Goal: Obtain resource: Download file/media

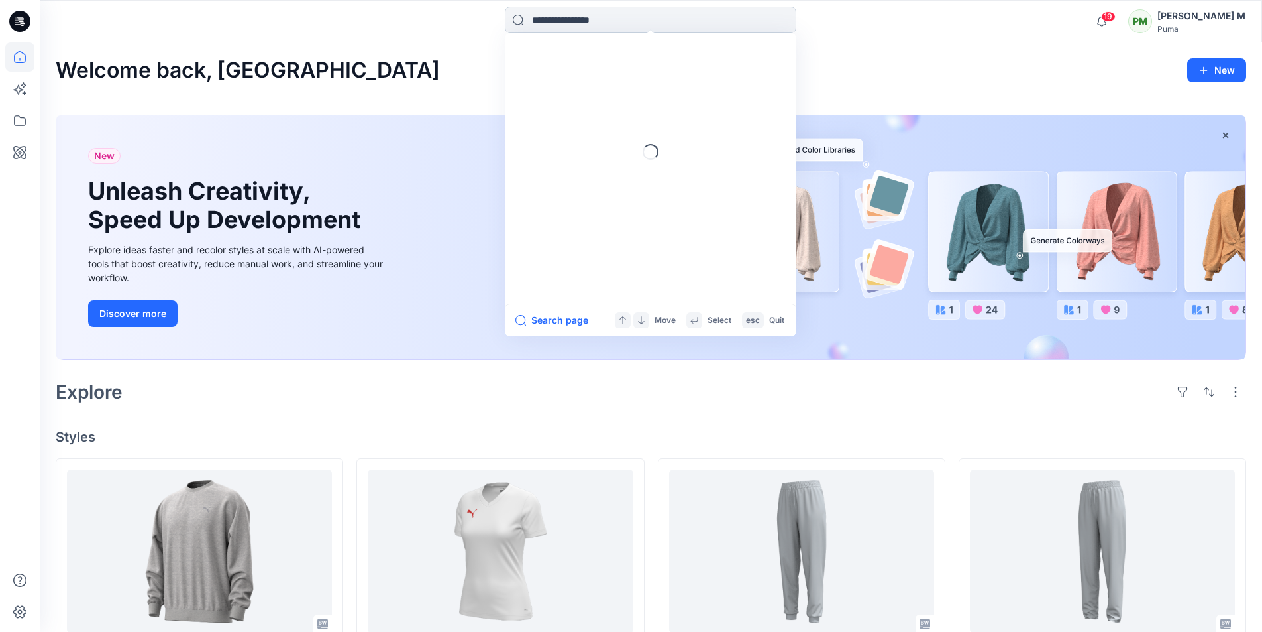
click at [553, 19] on input at bounding box center [651, 20] width 292 height 27
type input "******"
click at [569, 73] on mark "632298" at bounding box center [550, 72] width 38 height 15
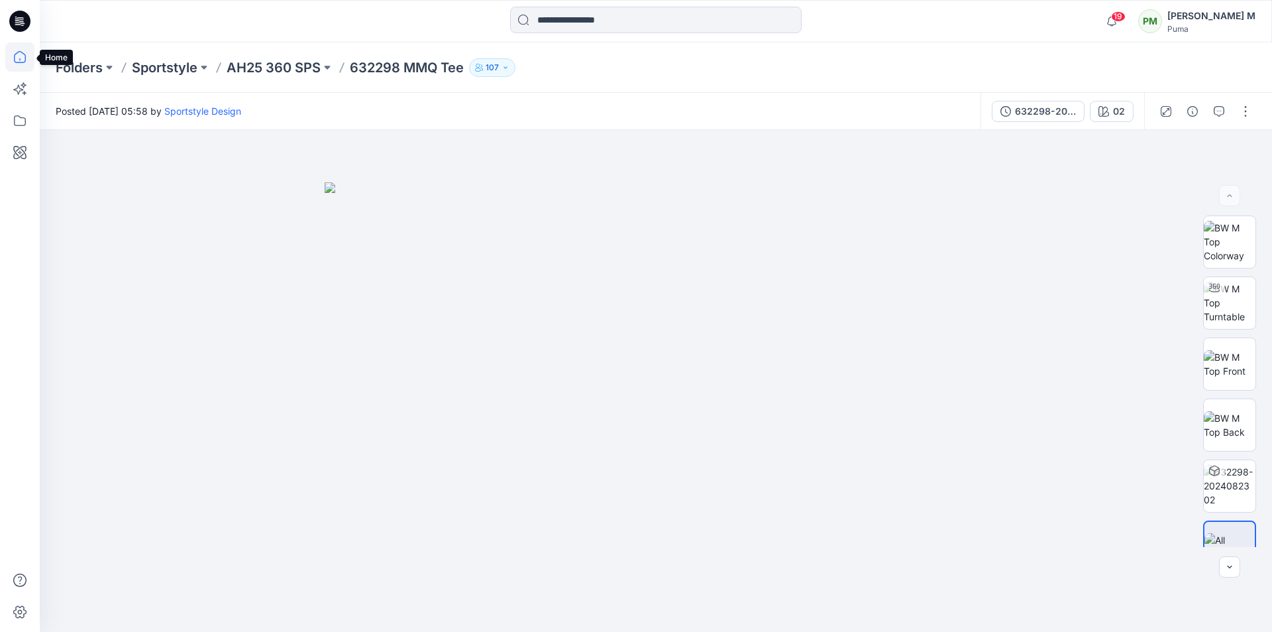
click at [15, 58] on icon at bounding box center [20, 57] width 12 height 12
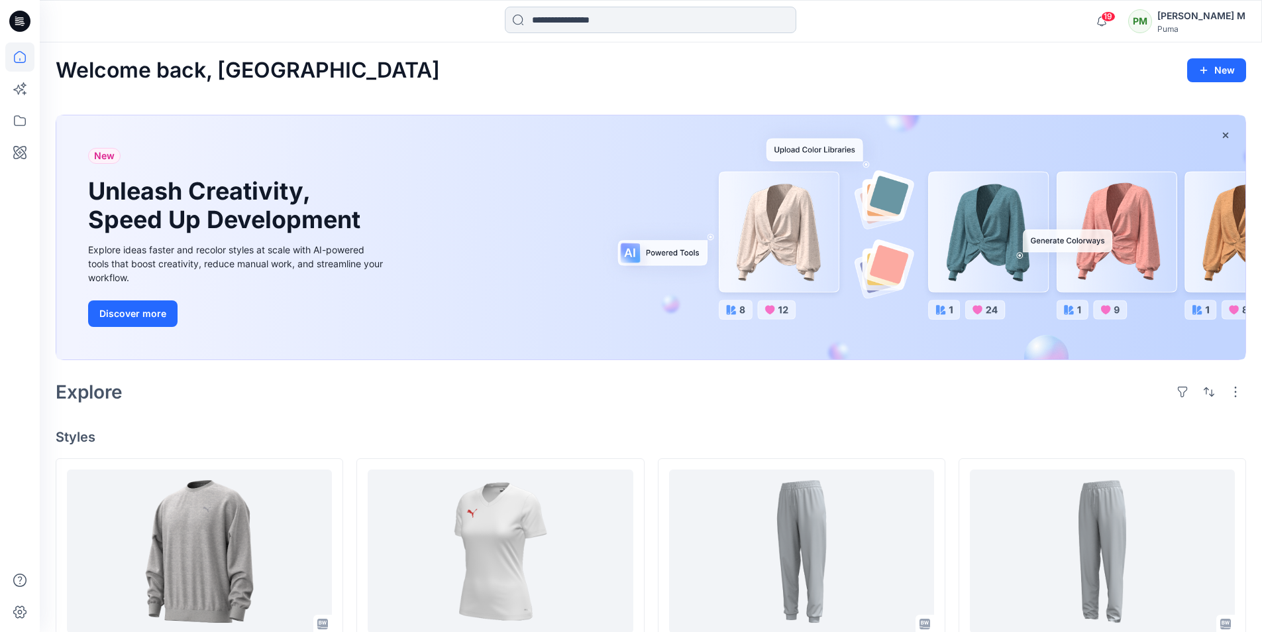
click at [571, 20] on input at bounding box center [651, 20] width 292 height 27
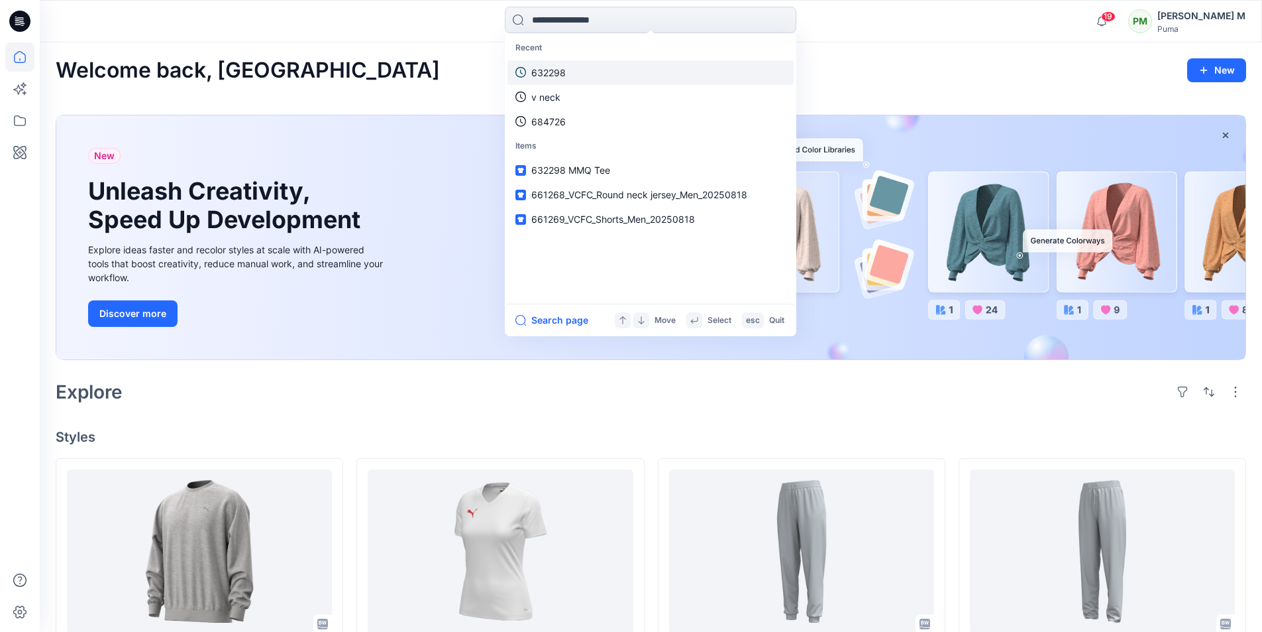
click at [567, 71] on link "632298" at bounding box center [651, 72] width 286 height 25
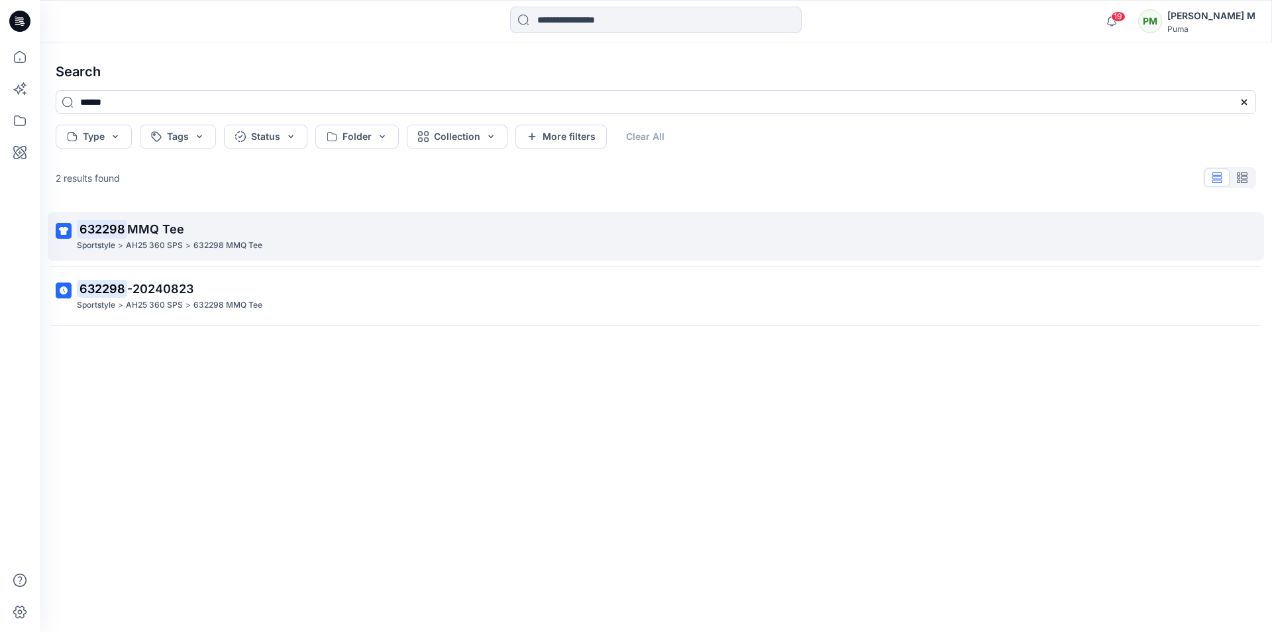
click at [154, 228] on span "MMQ Tee" at bounding box center [155, 229] width 57 height 14
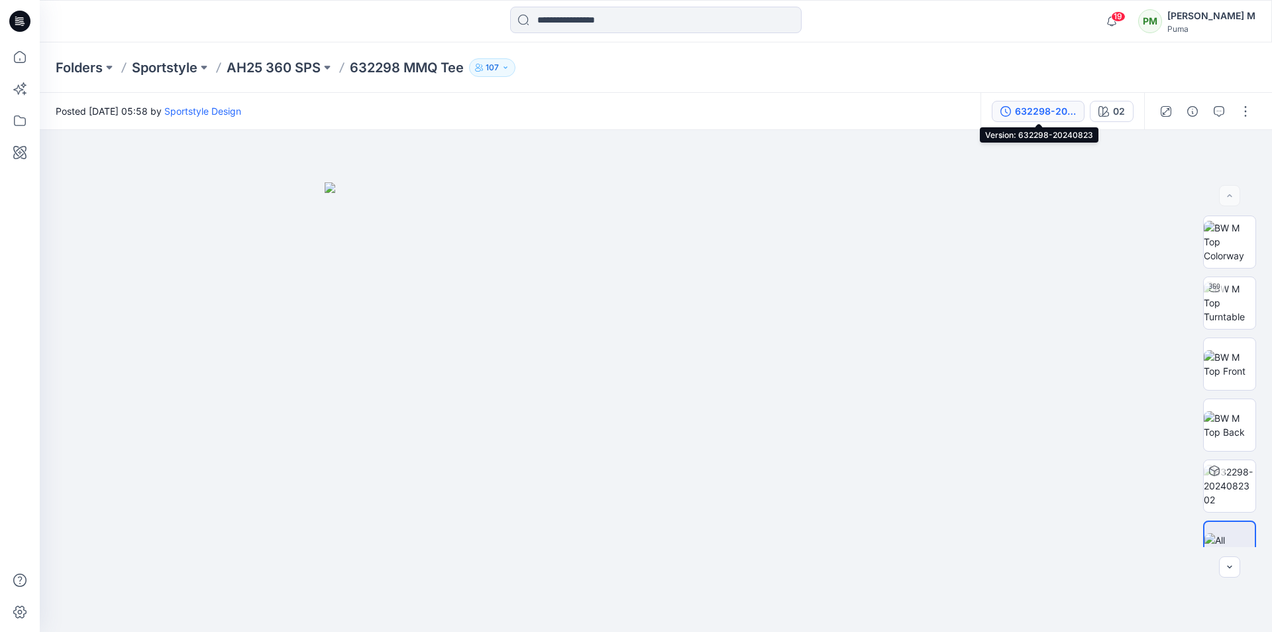
click at [1054, 104] on div "632298-20240823" at bounding box center [1045, 111] width 61 height 15
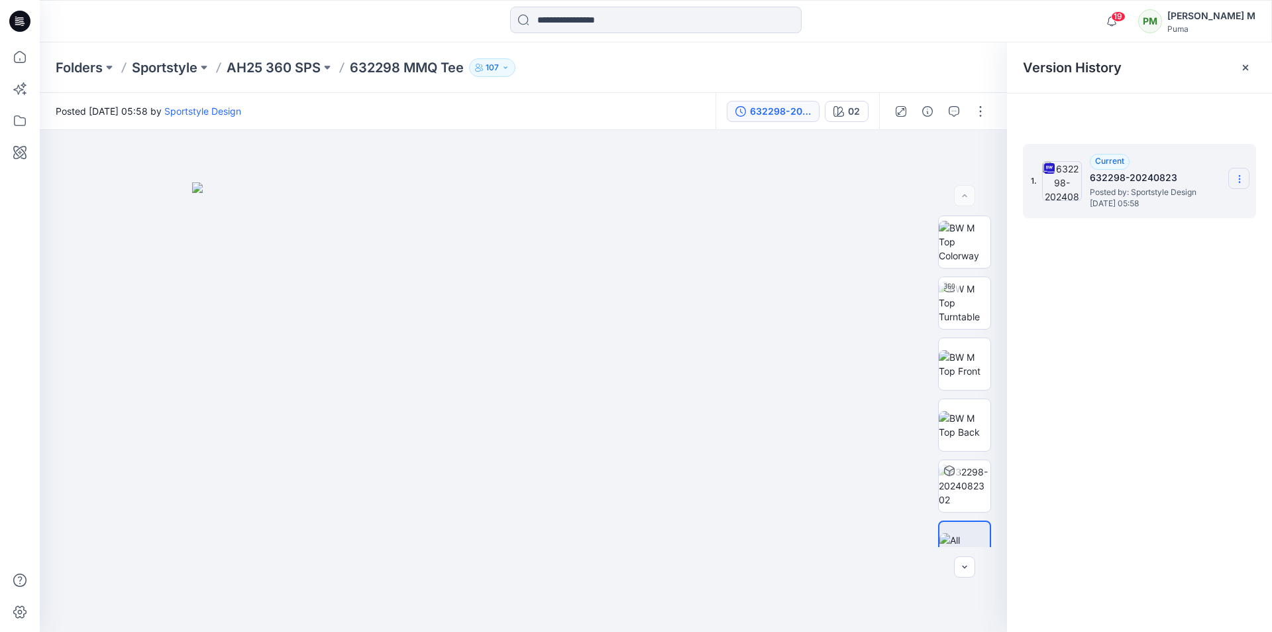
click at [1235, 178] on icon at bounding box center [1240, 179] width 11 height 11
click at [1194, 207] on span "Download Source BW File" at bounding box center [1172, 205] width 111 height 16
click at [1240, 179] on icon at bounding box center [1239, 179] width 1 height 1
